Goal: Find specific page/section: Find specific page/section

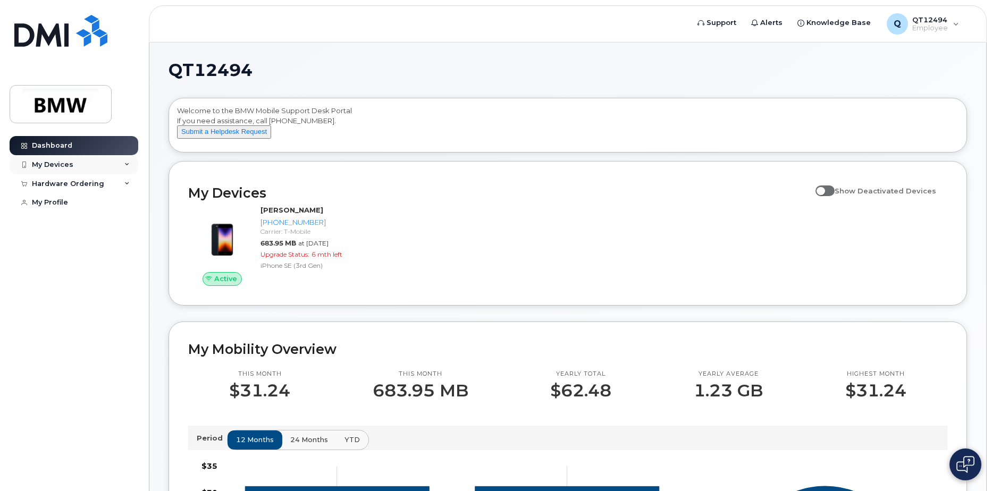
click at [124, 165] on icon at bounding box center [126, 164] width 5 height 5
click at [106, 149] on link "Dashboard" at bounding box center [74, 145] width 129 height 19
click at [61, 201] on div "My Profile" at bounding box center [50, 202] width 36 height 9
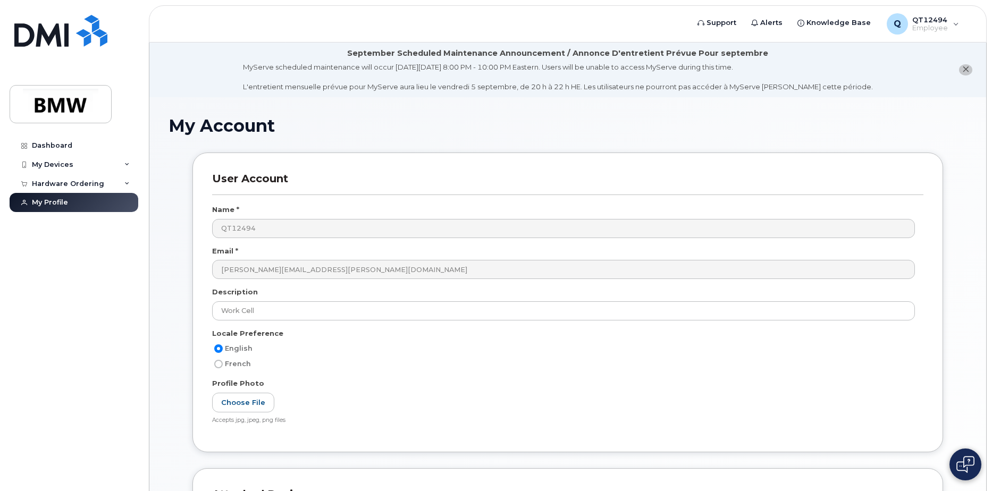
click at [230, 178] on h3 "User Account" at bounding box center [567, 183] width 711 height 23
click at [292, 213] on div "Name *" at bounding box center [567, 212] width 711 height 14
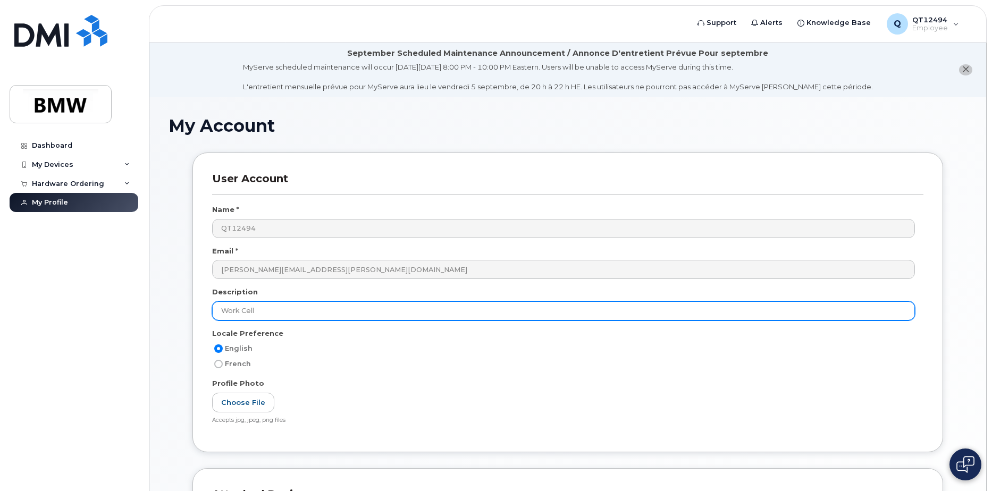
click at [306, 307] on input "Work Cell" at bounding box center [563, 310] width 703 height 19
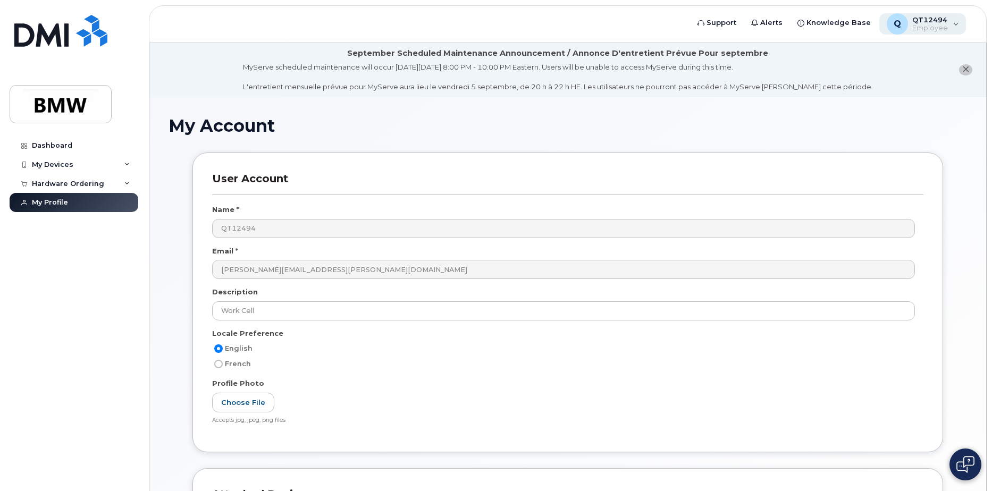
click at [951, 29] on div "Q QT12494 Employee" at bounding box center [922, 23] width 87 height 21
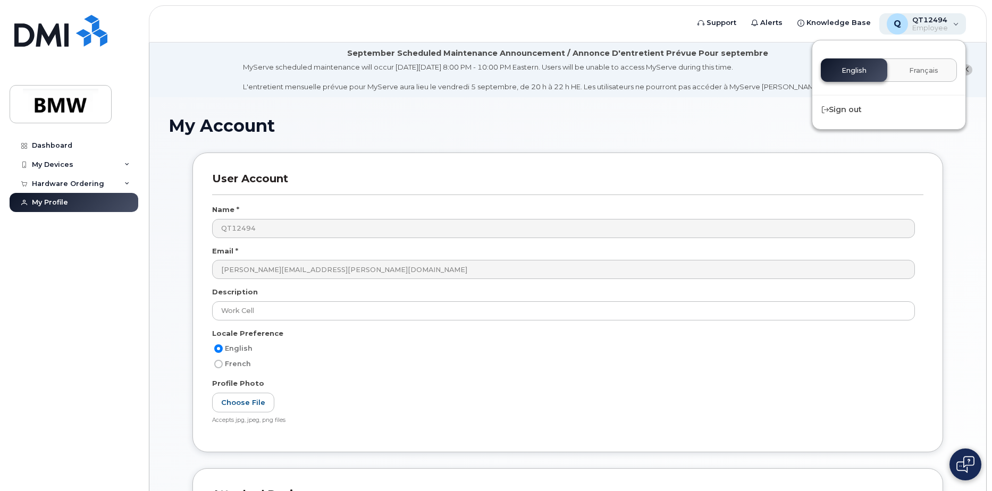
click at [951, 29] on div "Q QT12494 Employee" at bounding box center [922, 23] width 87 height 21
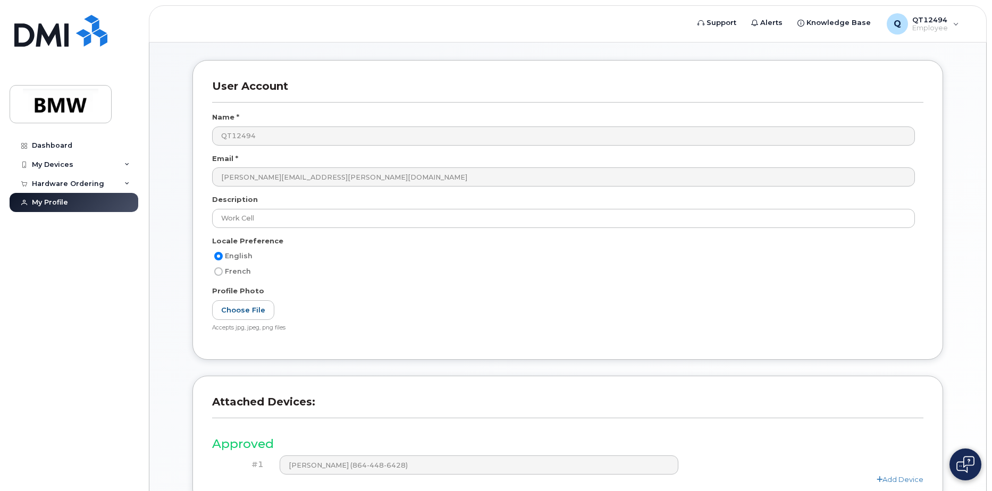
scroll to position [88, 0]
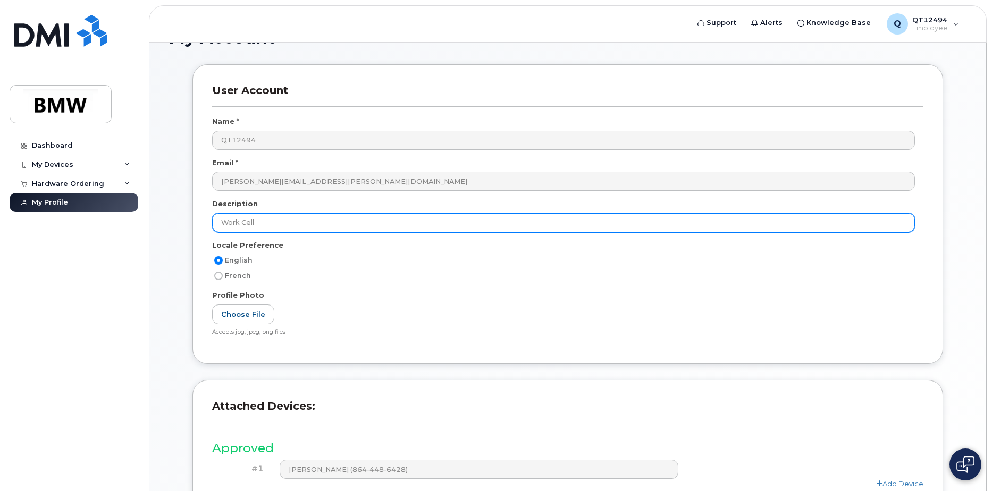
click at [276, 226] on input "Work Cell" at bounding box center [563, 222] width 703 height 19
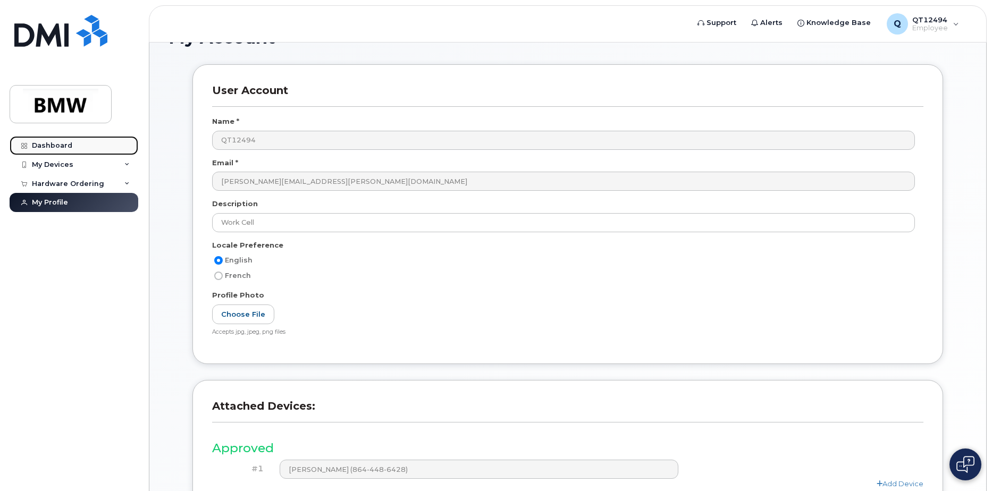
click at [60, 147] on div "Dashboard" at bounding box center [52, 145] width 40 height 9
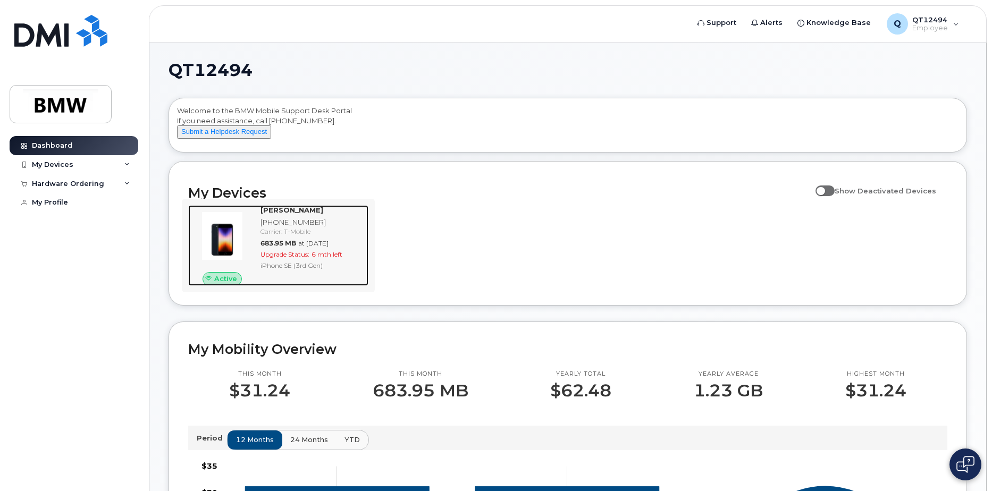
click at [277, 236] on div "Carrier: T-Mobile" at bounding box center [312, 231] width 104 height 9
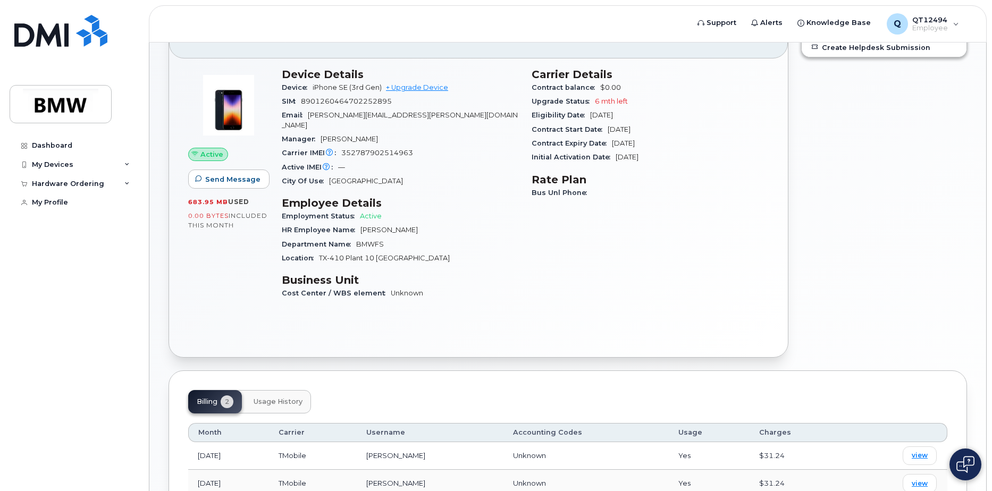
scroll to position [196, 0]
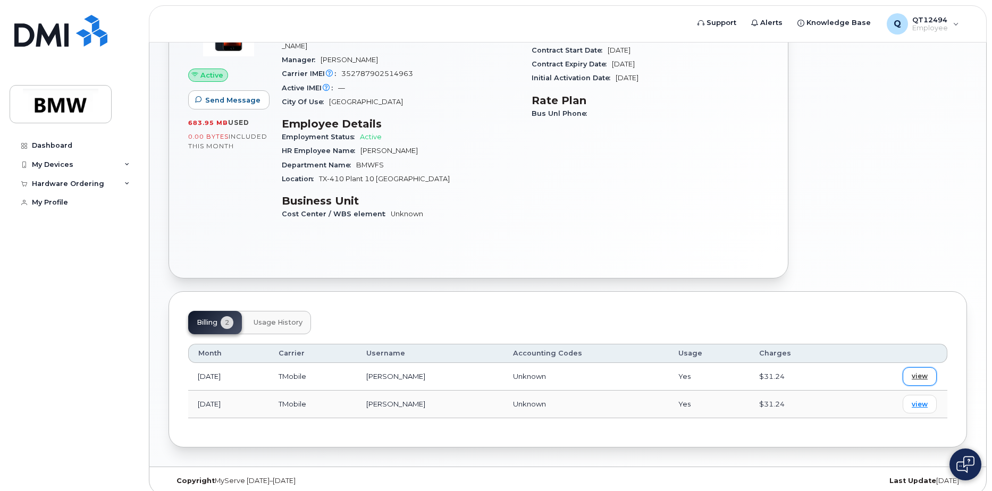
click at [913, 372] on span "view" at bounding box center [920, 377] width 16 height 10
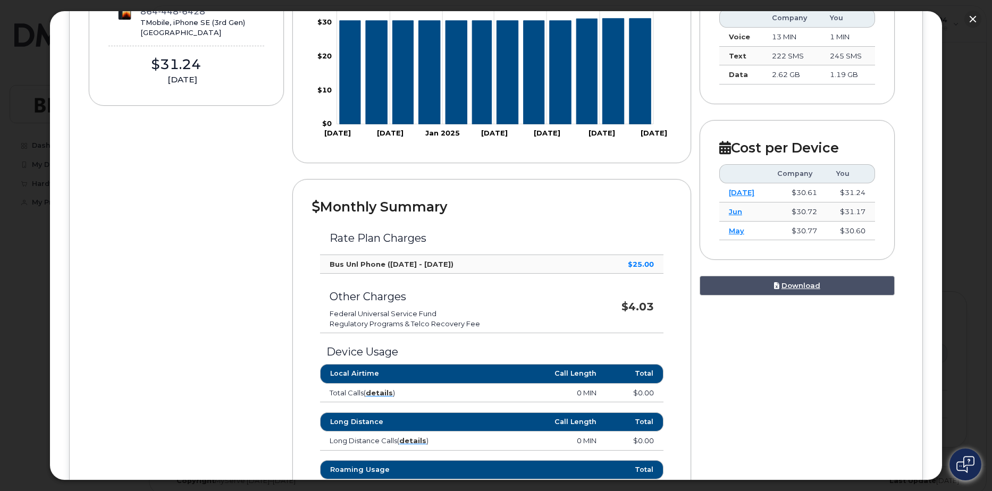
scroll to position [213, 0]
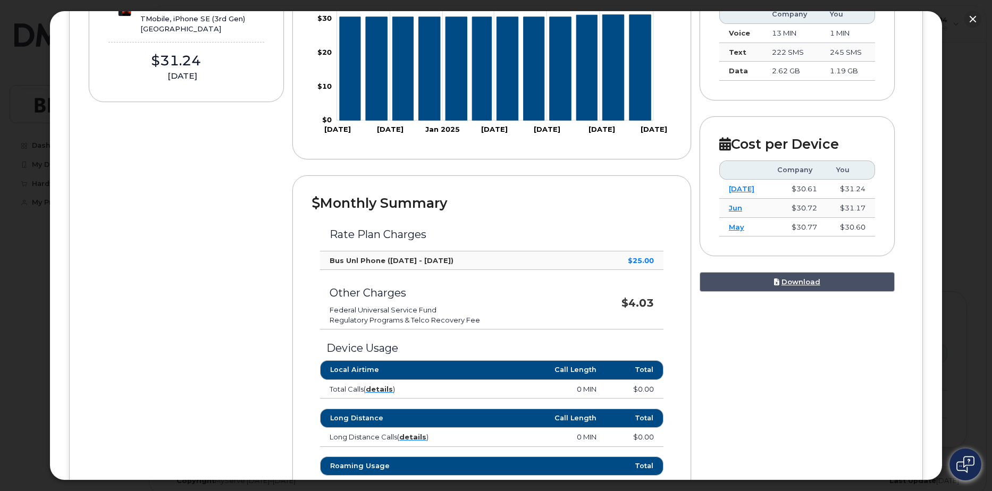
click at [640, 262] on strong "$25.00" at bounding box center [641, 260] width 26 height 9
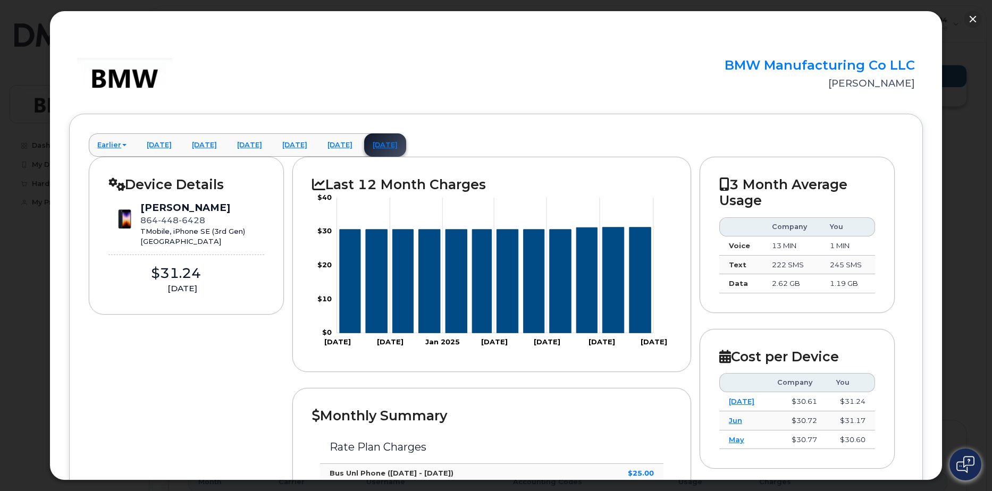
scroll to position [0, 0]
